Goal: Information Seeking & Learning: Compare options

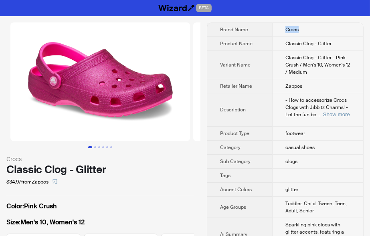
drag, startPoint x: 282, startPoint y: 31, endPoint x: 307, endPoint y: 29, distance: 24.9
click at [307, 29] on td "Crocs" at bounding box center [317, 30] width 91 height 14
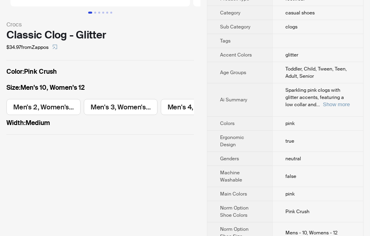
scroll to position [176, 0]
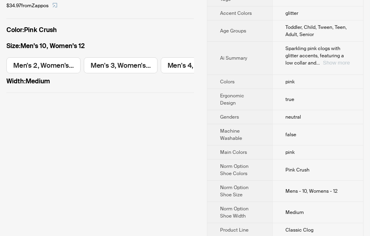
click at [334, 64] on button "Show more" at bounding box center [336, 63] width 27 height 6
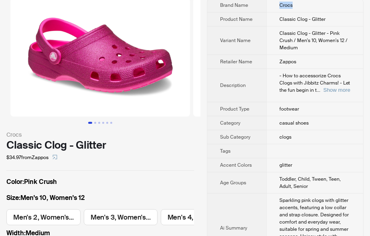
scroll to position [44, 0]
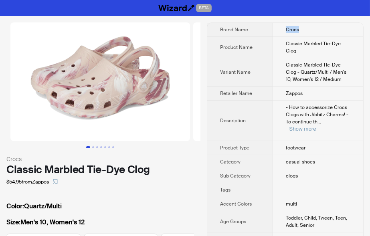
click at [318, 32] on td "Crocs" at bounding box center [318, 30] width 90 height 14
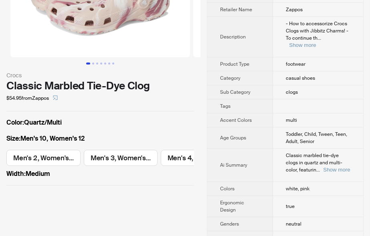
scroll to position [88, 0]
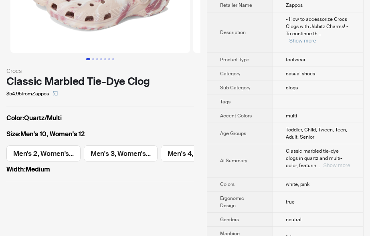
click at [338, 162] on button "Show more" at bounding box center [336, 165] width 27 height 6
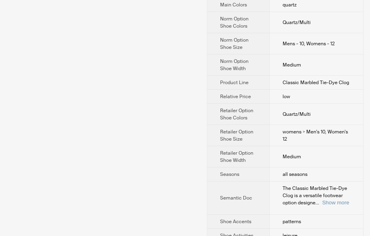
scroll to position [220, 0]
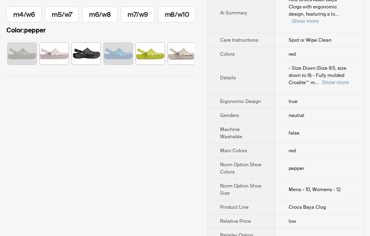
scroll to position [264, 0]
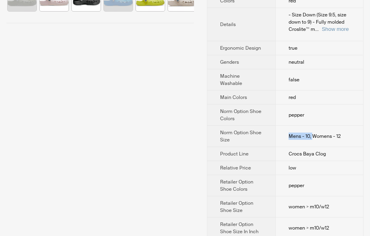
drag, startPoint x: 286, startPoint y: 114, endPoint x: 314, endPoint y: 112, distance: 27.7
click at [314, 126] on td "Mens - 10, Womens - 12" at bounding box center [319, 136] width 88 height 21
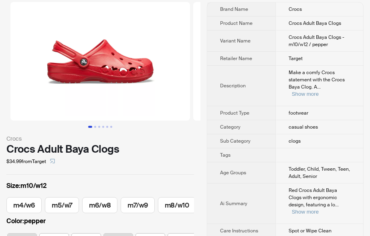
scroll to position [0, 0]
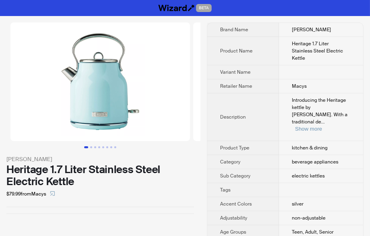
scroll to position [176, 0]
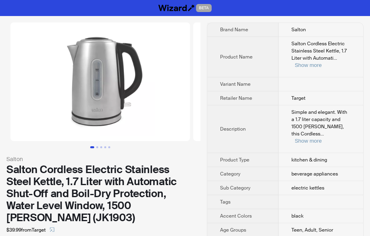
scroll to position [44, 0]
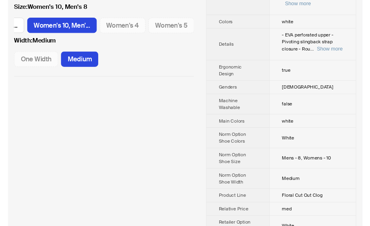
scroll to position [264, 0]
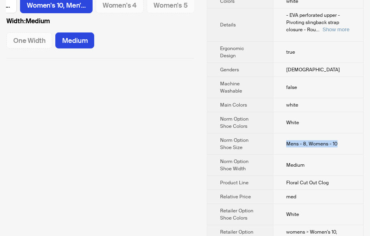
drag, startPoint x: 281, startPoint y: 127, endPoint x: 356, endPoint y: 127, distance: 74.9
click at [356, 133] on td "Mens - 8, Womens - 10" at bounding box center [318, 143] width 90 height 21
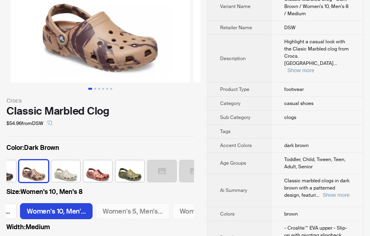
scroll to position [88, 0]
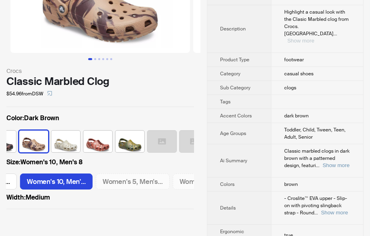
click at [314, 38] on button "Show more" at bounding box center [300, 41] width 27 height 6
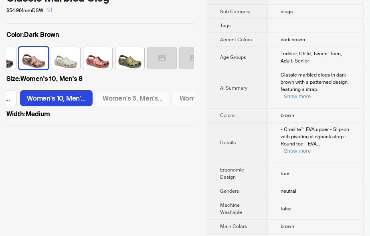
scroll to position [220, 0]
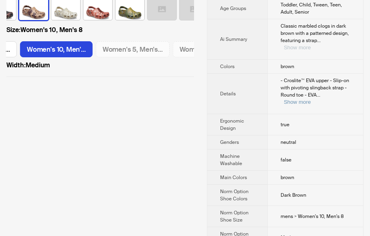
click at [310, 44] on button "Show more" at bounding box center [297, 47] width 27 height 6
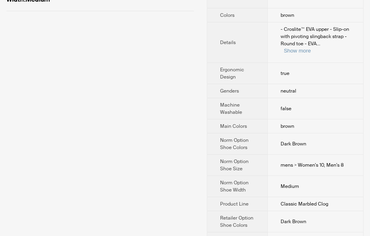
scroll to position [308, 0]
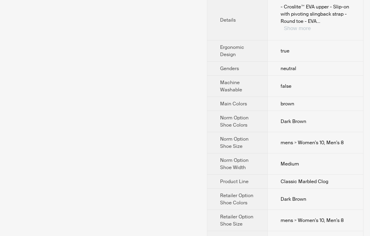
click at [310, 25] on button "Show more" at bounding box center [297, 28] width 27 height 6
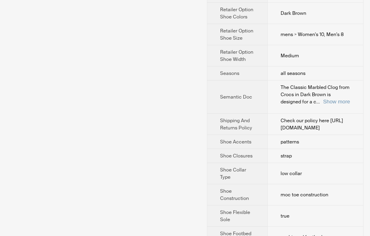
scroll to position [529, 0]
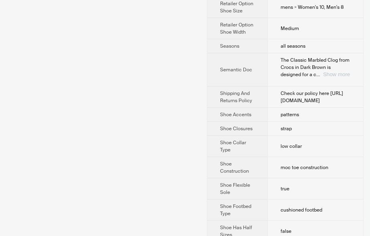
click at [333, 75] on button "Show more" at bounding box center [336, 74] width 27 height 6
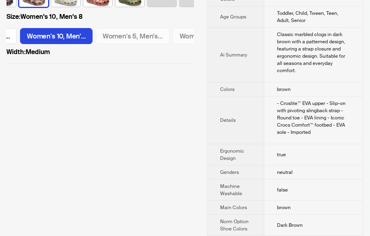
scroll to position [220, 0]
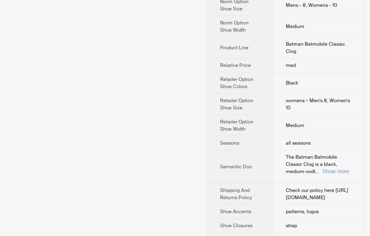
scroll to position [441, 0]
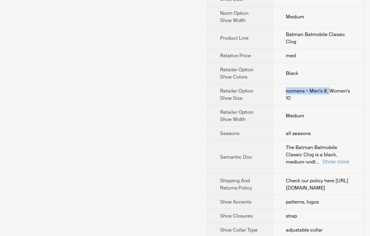
drag, startPoint x: 284, startPoint y: 76, endPoint x: 329, endPoint y: 75, distance: 45.7
click at [329, 84] on td "womens > Men's 8, Women's 10" at bounding box center [317, 94] width 91 height 21
drag, startPoint x: 341, startPoint y: 75, endPoint x: 343, endPoint y: 84, distance: 9.0
click at [343, 84] on td "womens > Men's 8, Women's 10" at bounding box center [317, 94] width 91 height 21
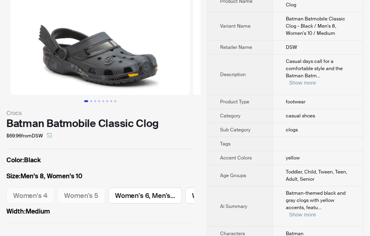
scroll to position [44, 0]
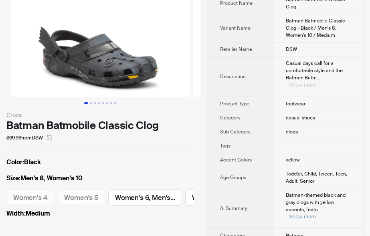
click at [316, 82] on button "Show more" at bounding box center [302, 85] width 27 height 6
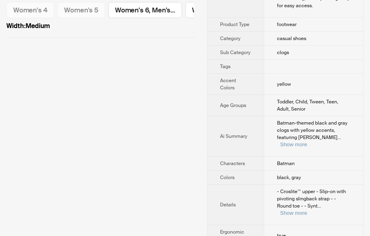
scroll to position [264, 0]
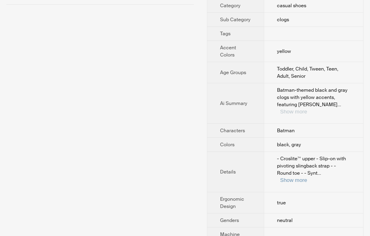
click at [307, 109] on button "Show more" at bounding box center [293, 112] width 27 height 6
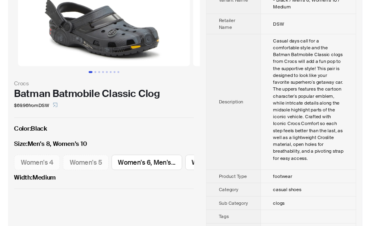
scroll to position [44, 0]
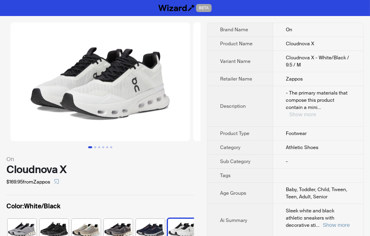
click at [316, 111] on button "Show more" at bounding box center [302, 114] width 27 height 6
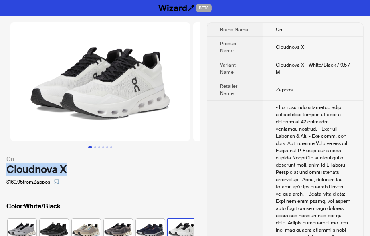
drag, startPoint x: 2, startPoint y: 175, endPoint x: 75, endPoint y: 174, distance: 72.9
click at [75, 174] on div "On Cloudnova X $169.95 from Zappos Color : White/Black Size : 9.5 7 7.5 8 8.5 9…" at bounding box center [100, 160] width 200 height 288
click at [179, 169] on div "Cloudnova X" at bounding box center [99, 169] width 187 height 12
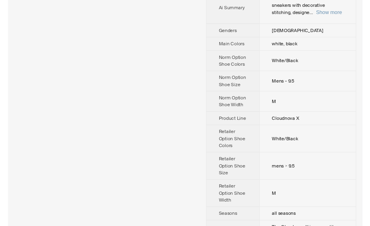
scroll to position [749, 0]
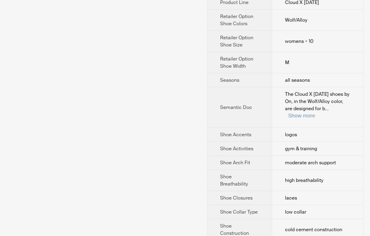
scroll to position [353, 0]
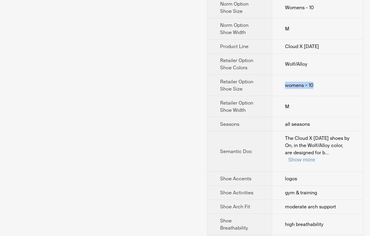
drag, startPoint x: 316, startPoint y: 85, endPoint x: 271, endPoint y: 87, distance: 45.3
click at [271, 87] on tr "Retailer Option Shoe Size womens > 10" at bounding box center [285, 85] width 156 height 21
click at [178, 109] on div "On Cloud X 4 AD $159.95 from Zappos Color : Wolf/Alloy Size : 10 5.5 6 6.5 7 7.…" at bounding box center [100, 160] width 200 height 993
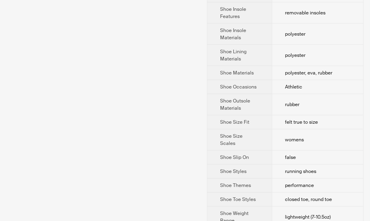
scroll to position [749, 0]
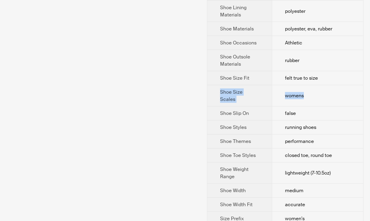
drag, startPoint x: 221, startPoint y: 85, endPoint x: 308, endPoint y: 85, distance: 86.9
click at [308, 85] on tr "Shoe Size Scales womens" at bounding box center [285, 95] width 156 height 21
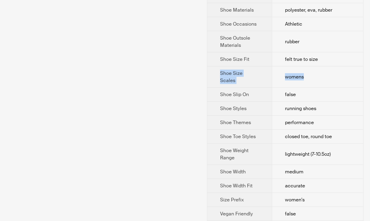
scroll to position [773, 0]
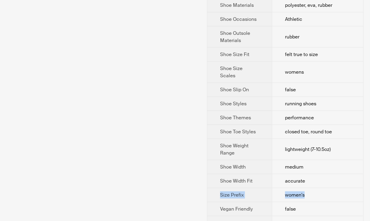
drag, startPoint x: 214, startPoint y: 181, endPoint x: 328, endPoint y: 181, distance: 115.0
click at [328, 188] on tr "Size Prefix women's" at bounding box center [285, 195] width 156 height 14
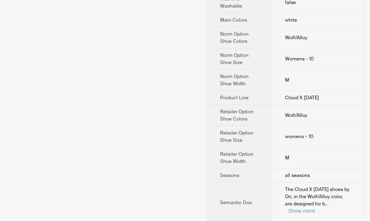
scroll to position [288, 0]
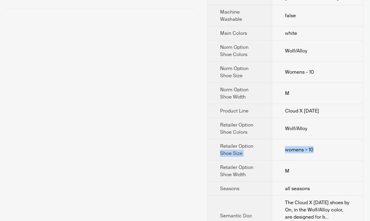
drag, startPoint x: 318, startPoint y: 148, endPoint x: 207, endPoint y: 150, distance: 111.8
click at [207, 150] on div "Brand Name On Product Name Cloud X 4 AD Variant Name Cloud X 4 AD - Wolf/Alloy …" at bounding box center [285, 224] width 157 height 981
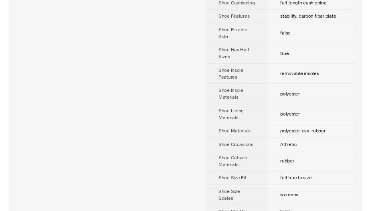
scroll to position [464, 0]
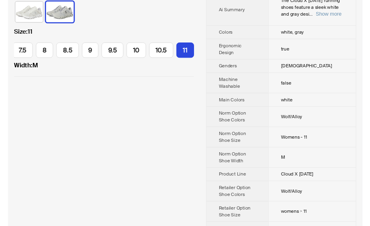
scroll to position [220, 0]
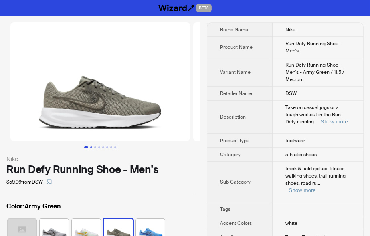
click at [90, 147] on button "Go to slide 2" at bounding box center [91, 147] width 2 height 2
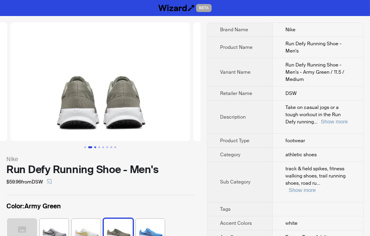
click at [94, 148] on button "Go to slide 3" at bounding box center [95, 147] width 2 height 2
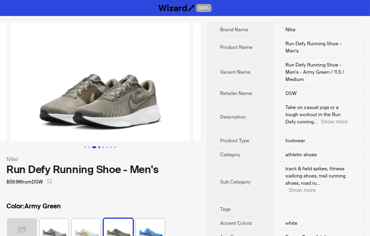
click at [99, 148] on button "Go to slide 4" at bounding box center [99, 147] width 2 height 2
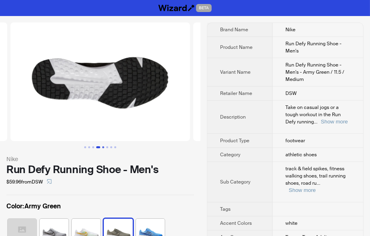
click at [104, 148] on button "Go to slide 5" at bounding box center [103, 147] width 2 height 2
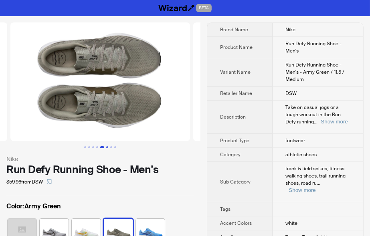
click at [107, 148] on button "Go to slide 6" at bounding box center [107, 147] width 2 height 2
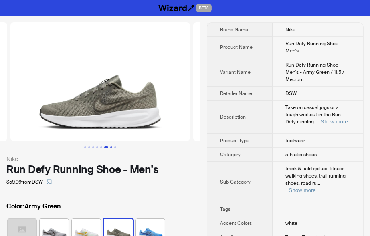
click at [111, 147] on button "Go to slide 7" at bounding box center [111, 147] width 2 height 2
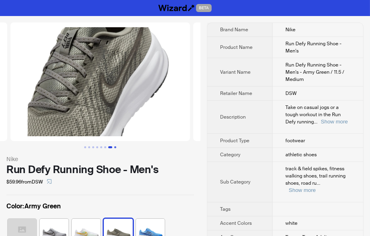
click at [114, 147] on button "Go to slide 8" at bounding box center [115, 147] width 2 height 2
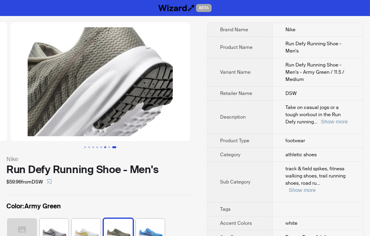
click at [104, 147] on button "Go to slide 6" at bounding box center [105, 147] width 2 height 2
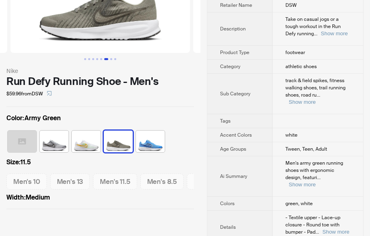
scroll to position [132, 0]
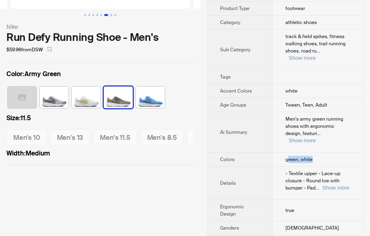
drag, startPoint x: 287, startPoint y: 143, endPoint x: 322, endPoint y: 144, distance: 35.3
click at [322, 153] on td "green, white" at bounding box center [317, 160] width 91 height 14
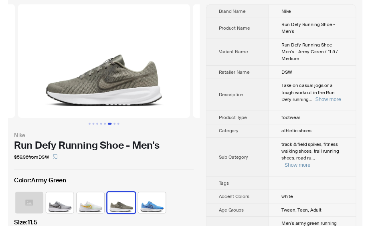
scroll to position [0, 0]
